Goal: Task Accomplishment & Management: Complete application form

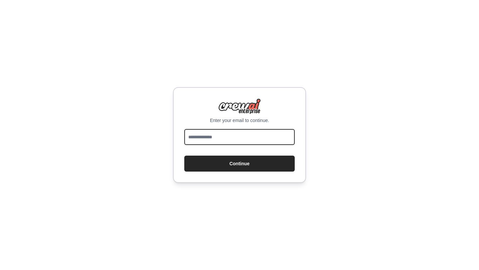
click at [227, 140] on input "email" at bounding box center [239, 137] width 110 height 16
type input "**********"
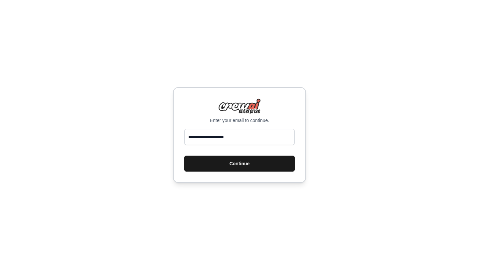
click at [237, 165] on button "Continue" at bounding box center [239, 164] width 110 height 16
